Goal: Information Seeking & Learning: Learn about a topic

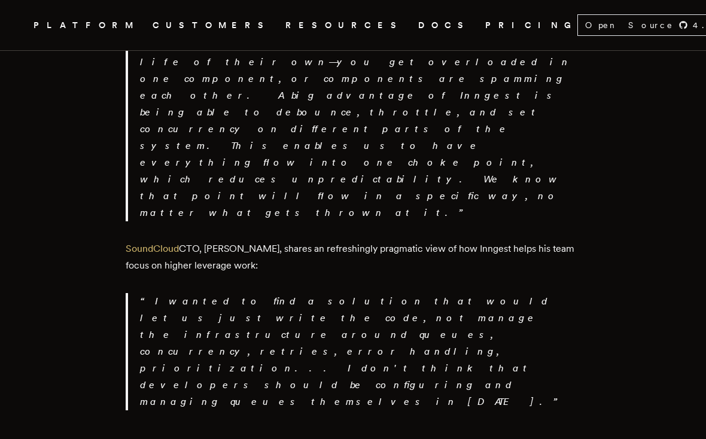
scroll to position [2196, 0]
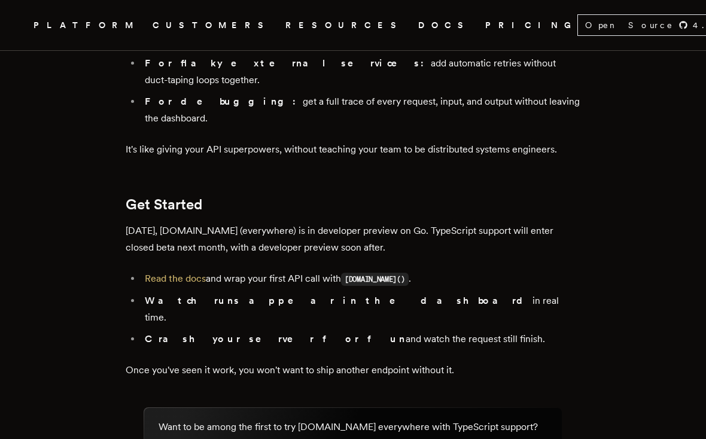
scroll to position [2065, 0]
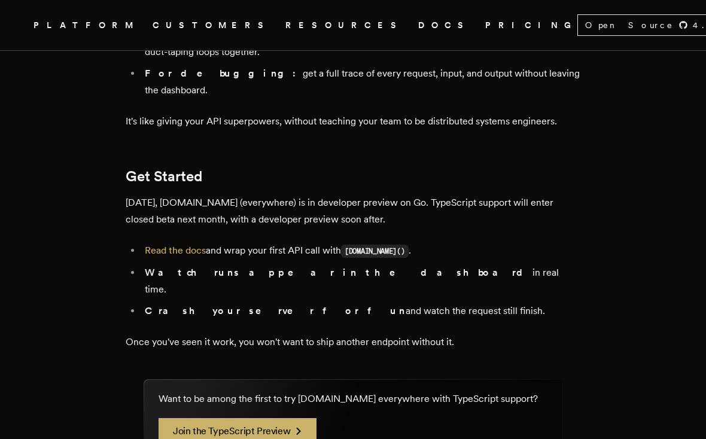
scroll to position [2109, 0]
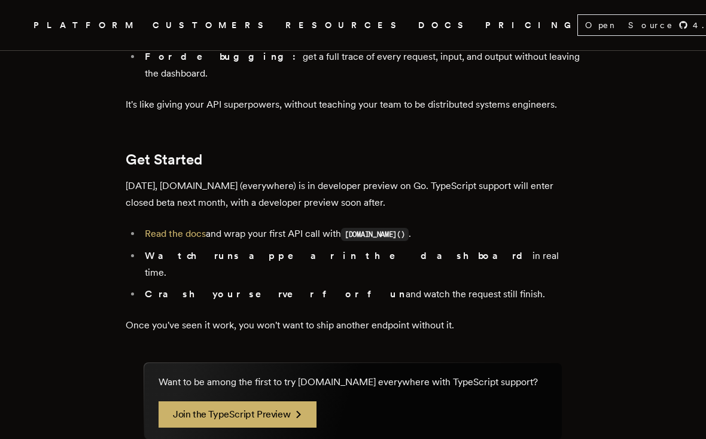
click at [174, 228] on link "Read the docs" at bounding box center [175, 233] width 61 height 11
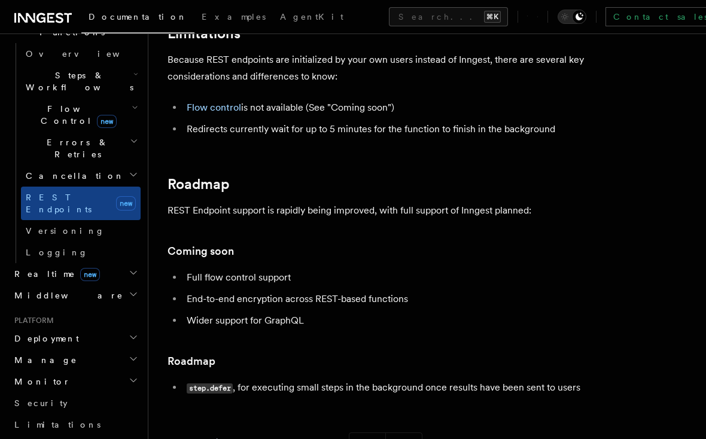
scroll to position [376, 0]
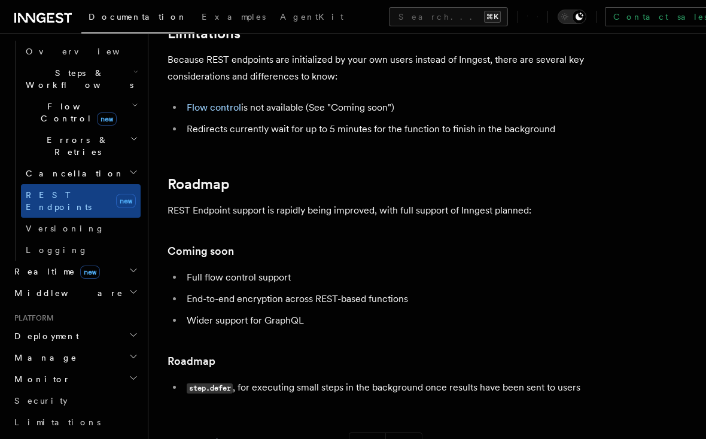
click at [66, 283] on h2 "Middleware" at bounding box center [75, 294] width 131 height 22
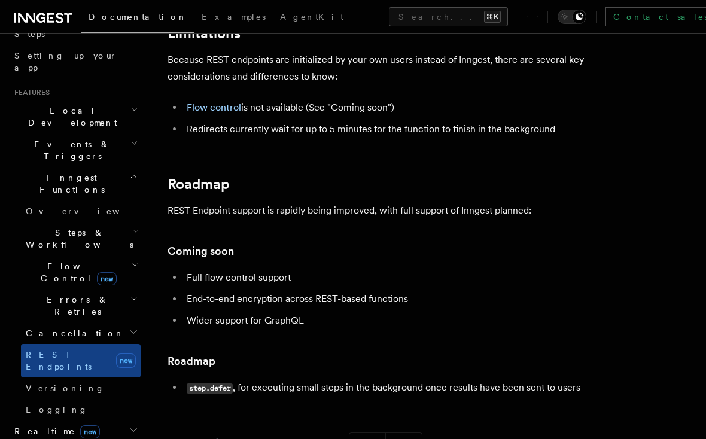
scroll to position [208, 0]
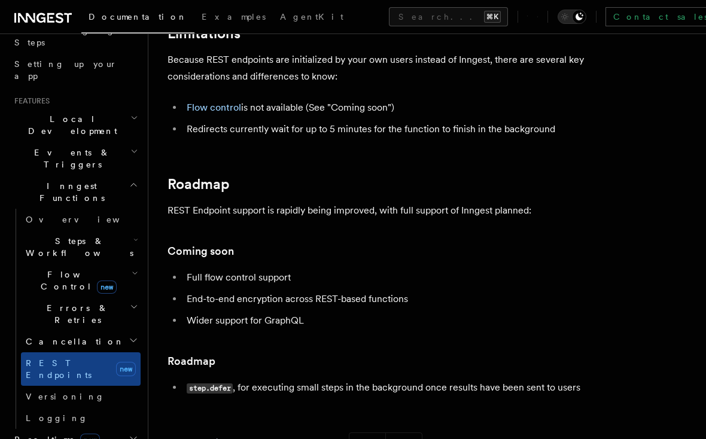
click at [41, 269] on span "Flow Control new" at bounding box center [76, 281] width 111 height 24
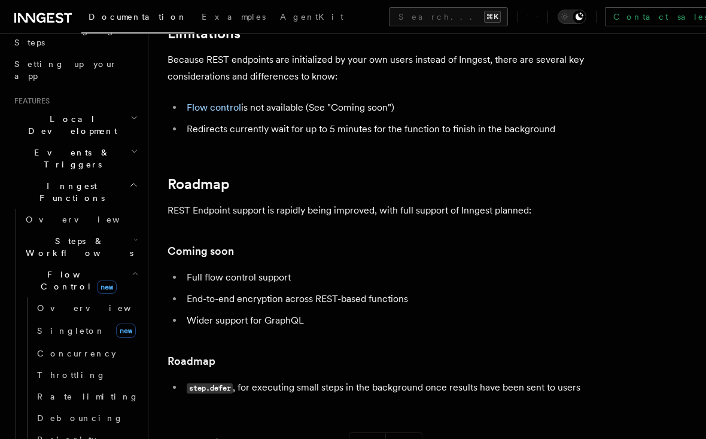
click at [57, 304] on span "Overview" at bounding box center [98, 309] width 123 height 10
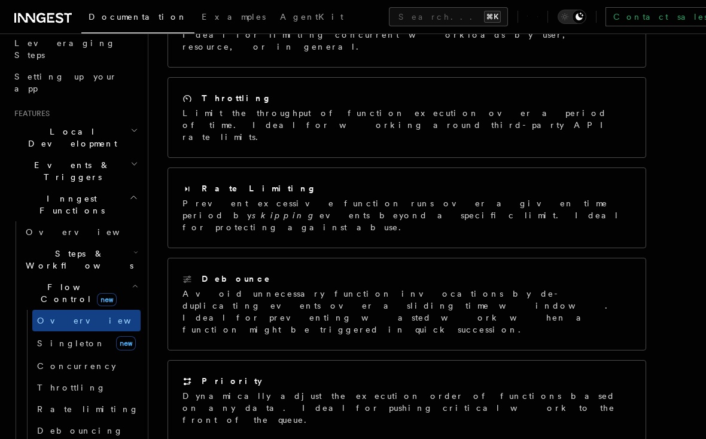
scroll to position [235, 0]
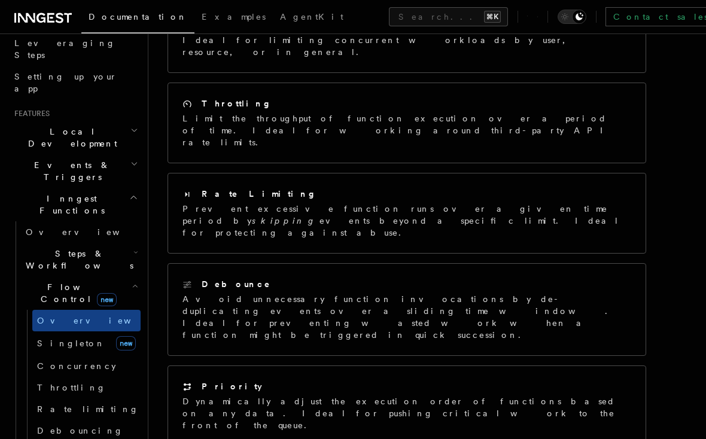
click at [51, 248] on span "Steps & Workflows" at bounding box center [77, 260] width 113 height 24
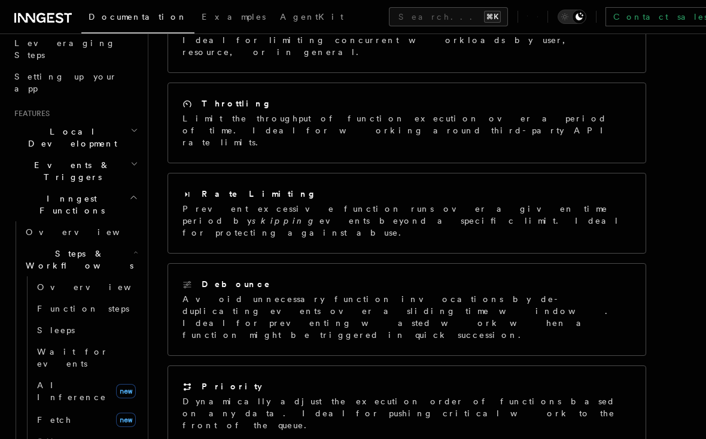
click at [62, 381] on span "AI Inference" at bounding box center [71, 392] width 69 height 22
